Goal: Book appointment/travel/reservation

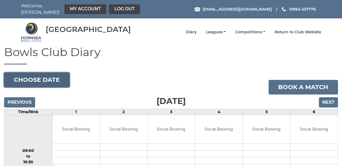
click at [49, 78] on button "Choose date" at bounding box center [36, 79] width 65 height 15
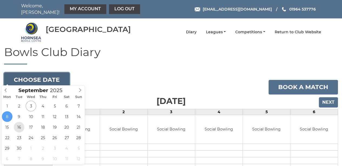
type input "[DATE]"
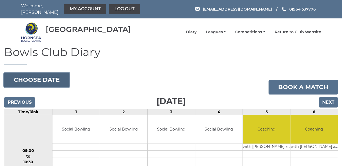
click at [49, 77] on button "Choose date" at bounding box center [36, 79] width 65 height 15
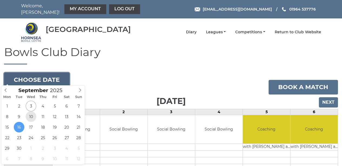
type input "[DATE]"
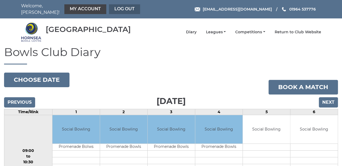
click at [109, 7] on link "Log out" at bounding box center [124, 9] width 31 height 10
